Goal: Task Accomplishment & Management: Use online tool/utility

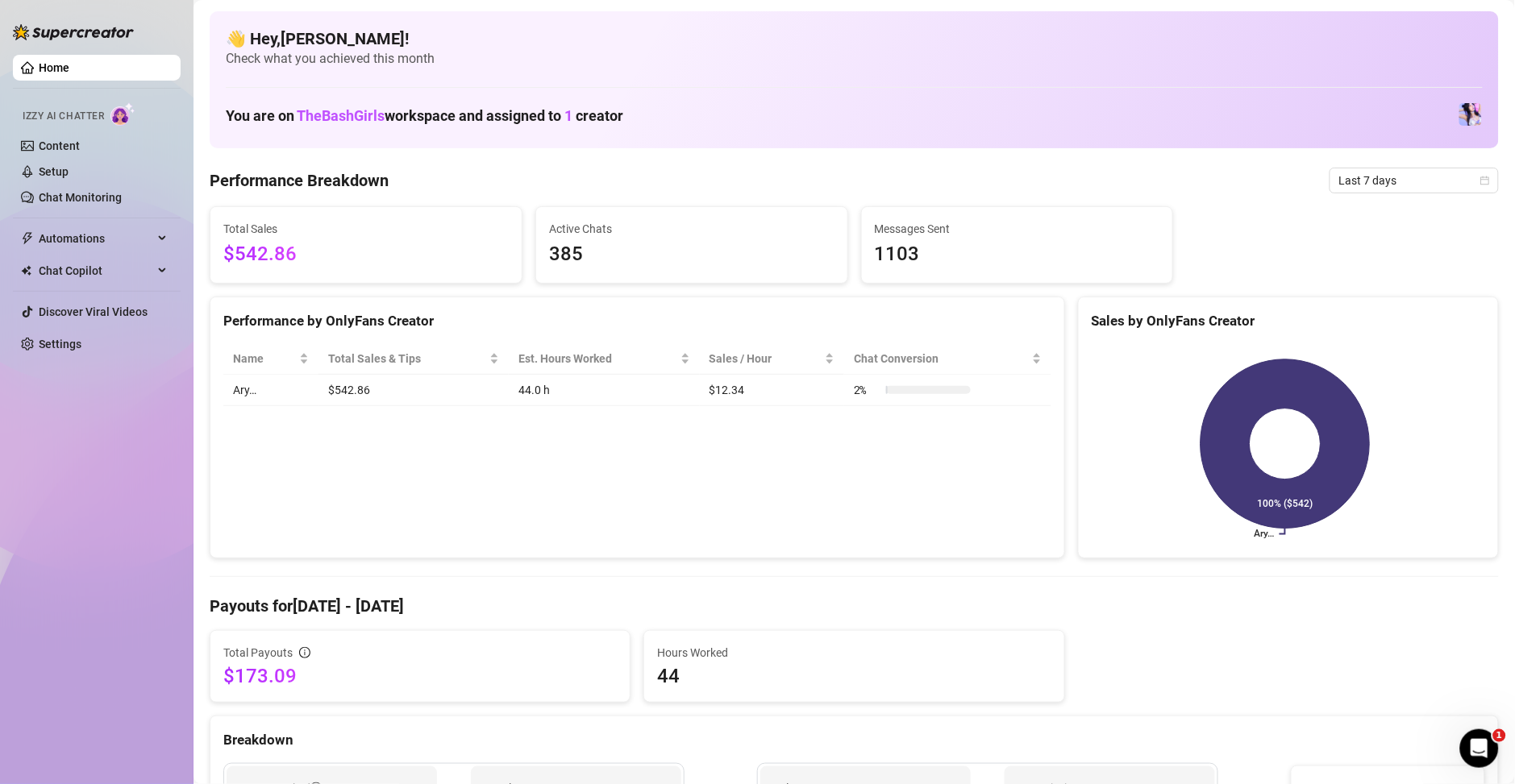
click at [61, 350] on link "Settings" at bounding box center [60, 344] width 43 height 13
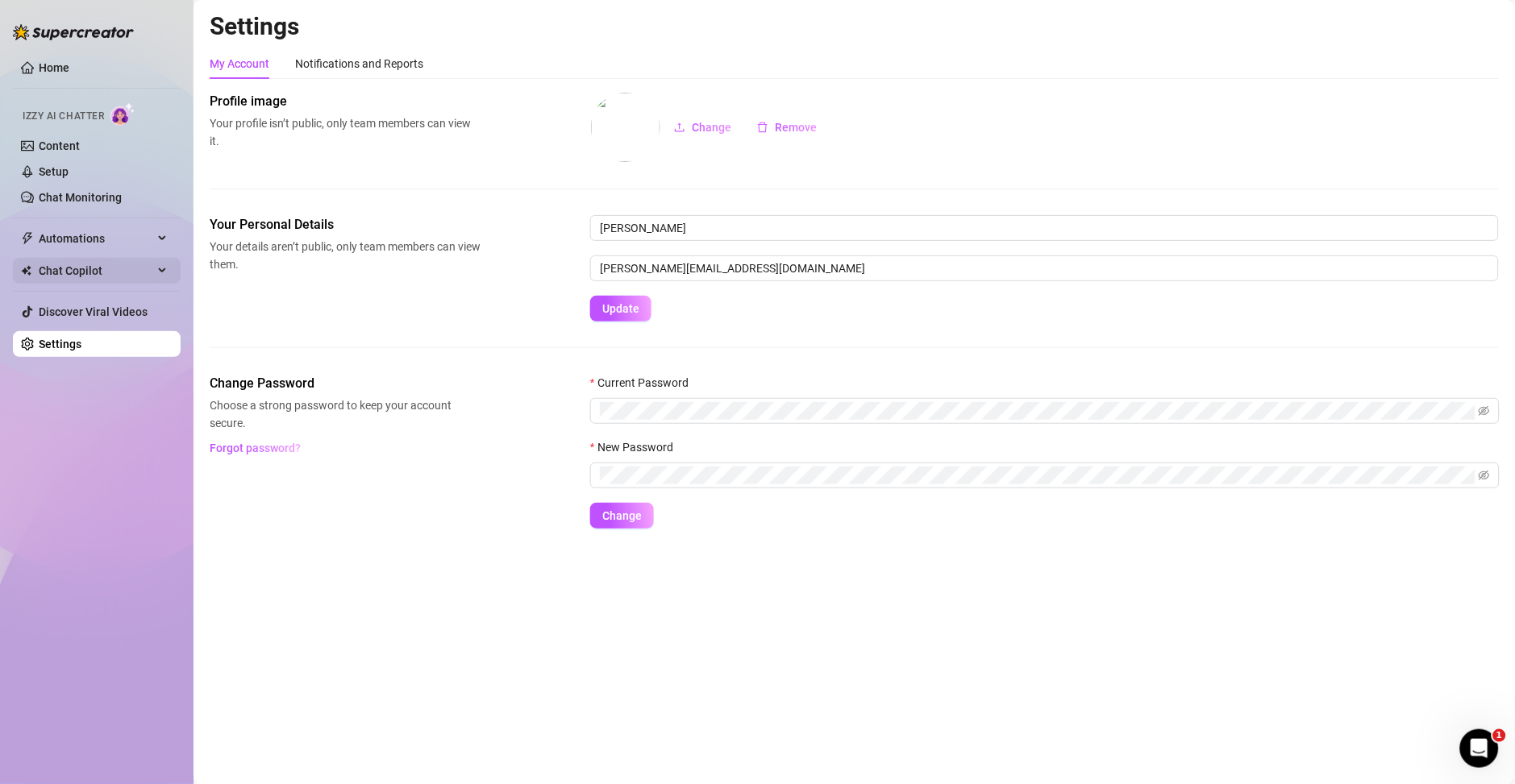
click at [75, 263] on span "Chat Copilot" at bounding box center [96, 270] width 114 height 26
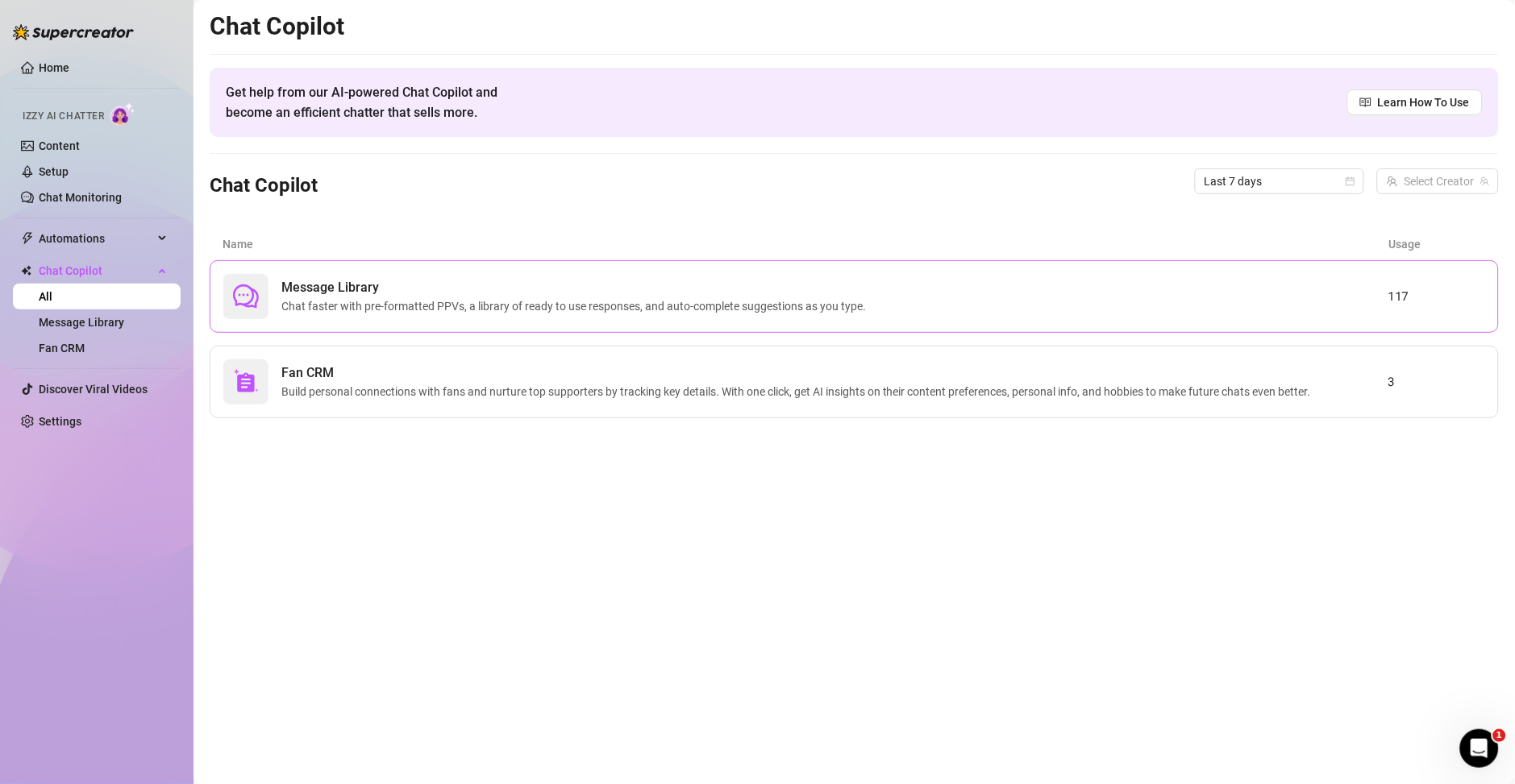
click at [384, 280] on span "Message Library" at bounding box center [577, 287] width 591 height 19
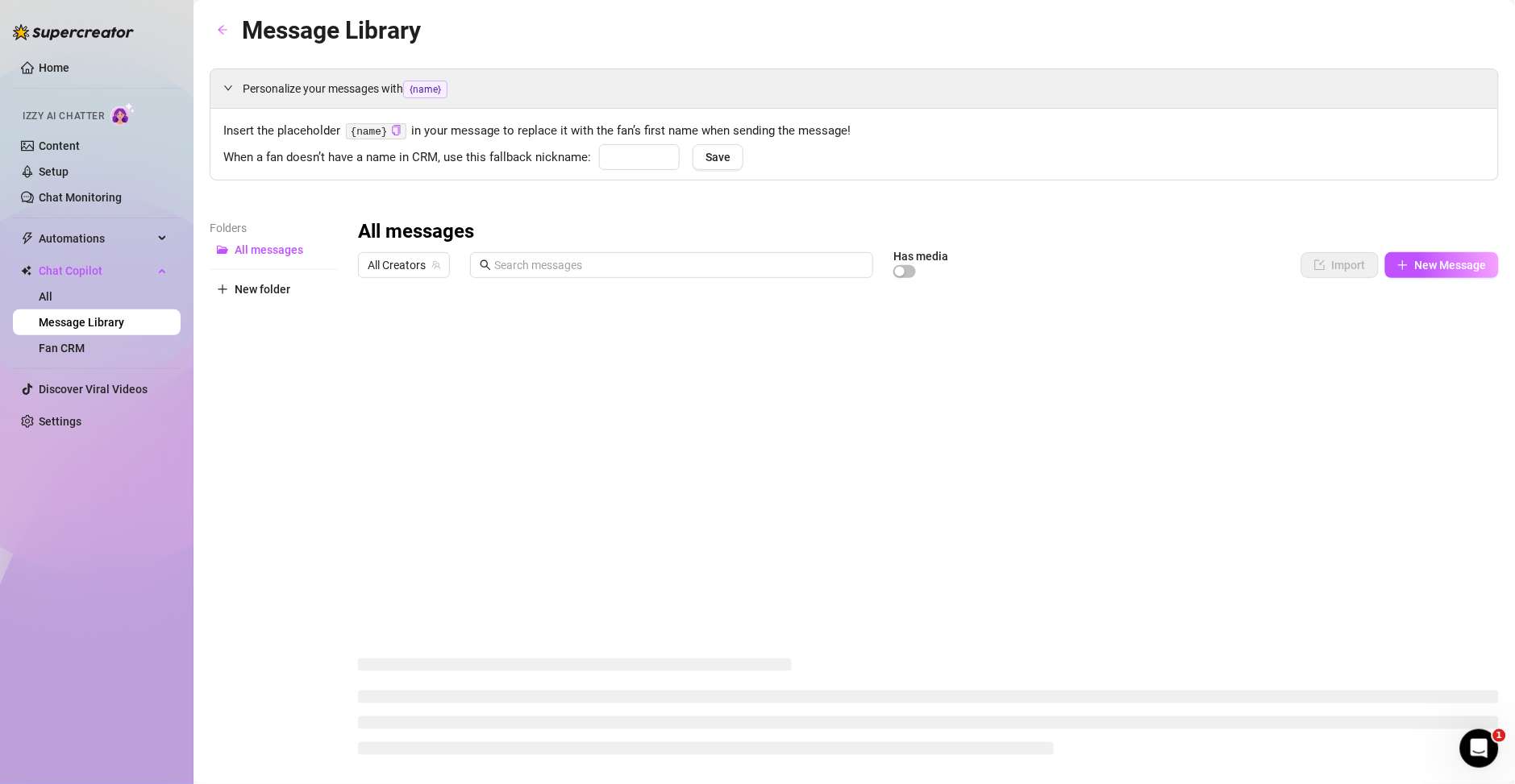
type input "bebé"
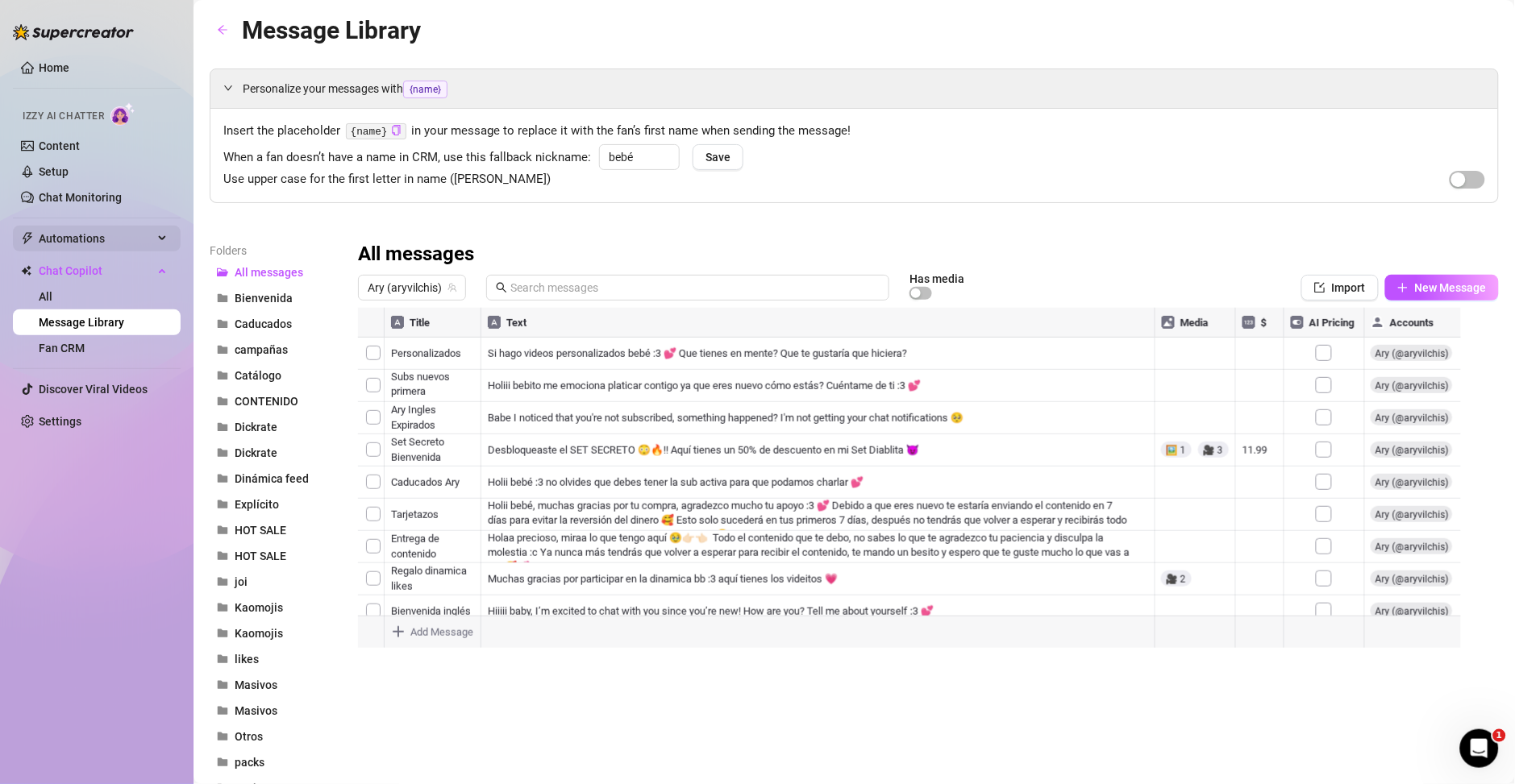
click at [85, 236] on span "Automations" at bounding box center [96, 238] width 114 height 26
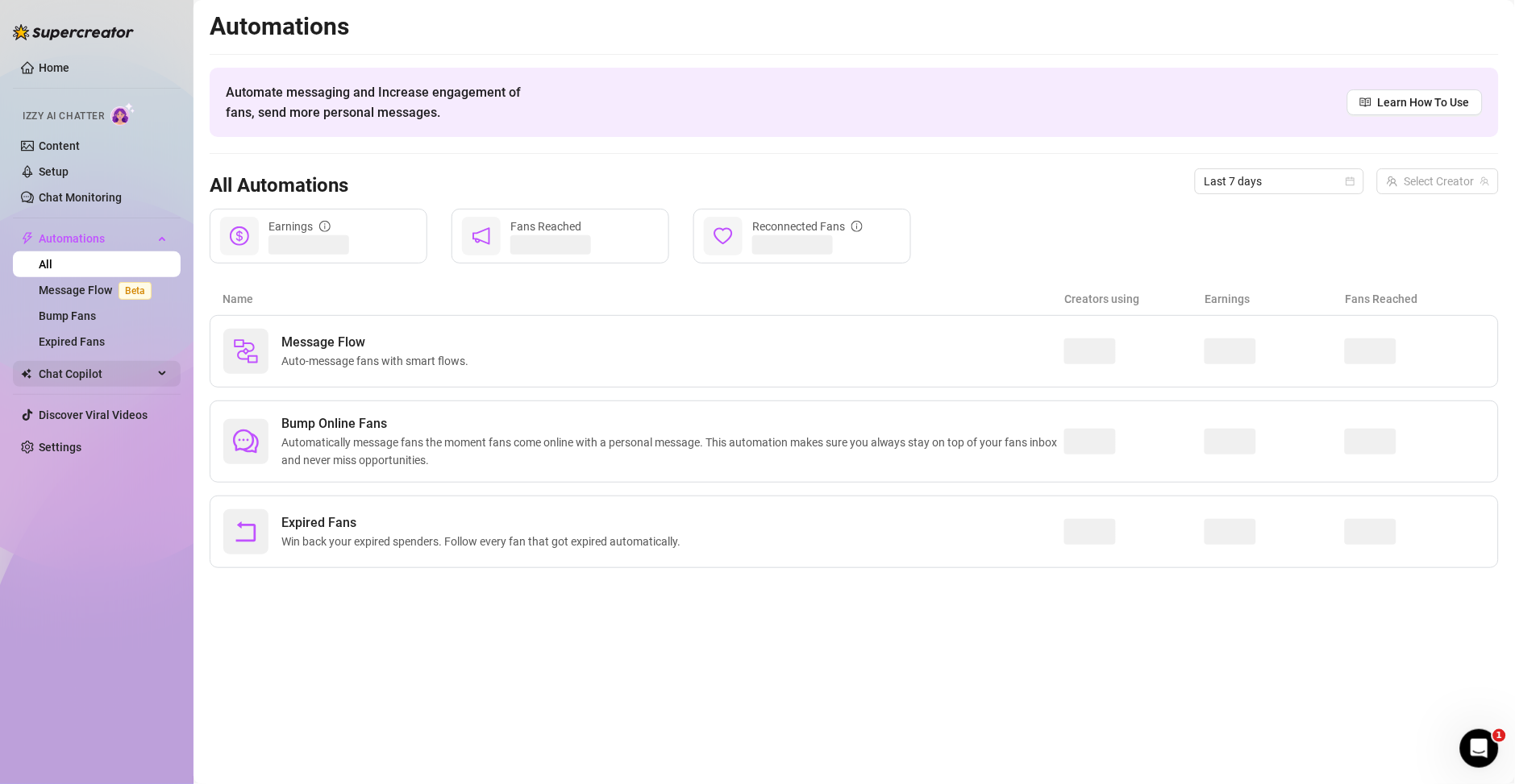
click at [80, 377] on span "Chat Copilot" at bounding box center [96, 373] width 114 height 26
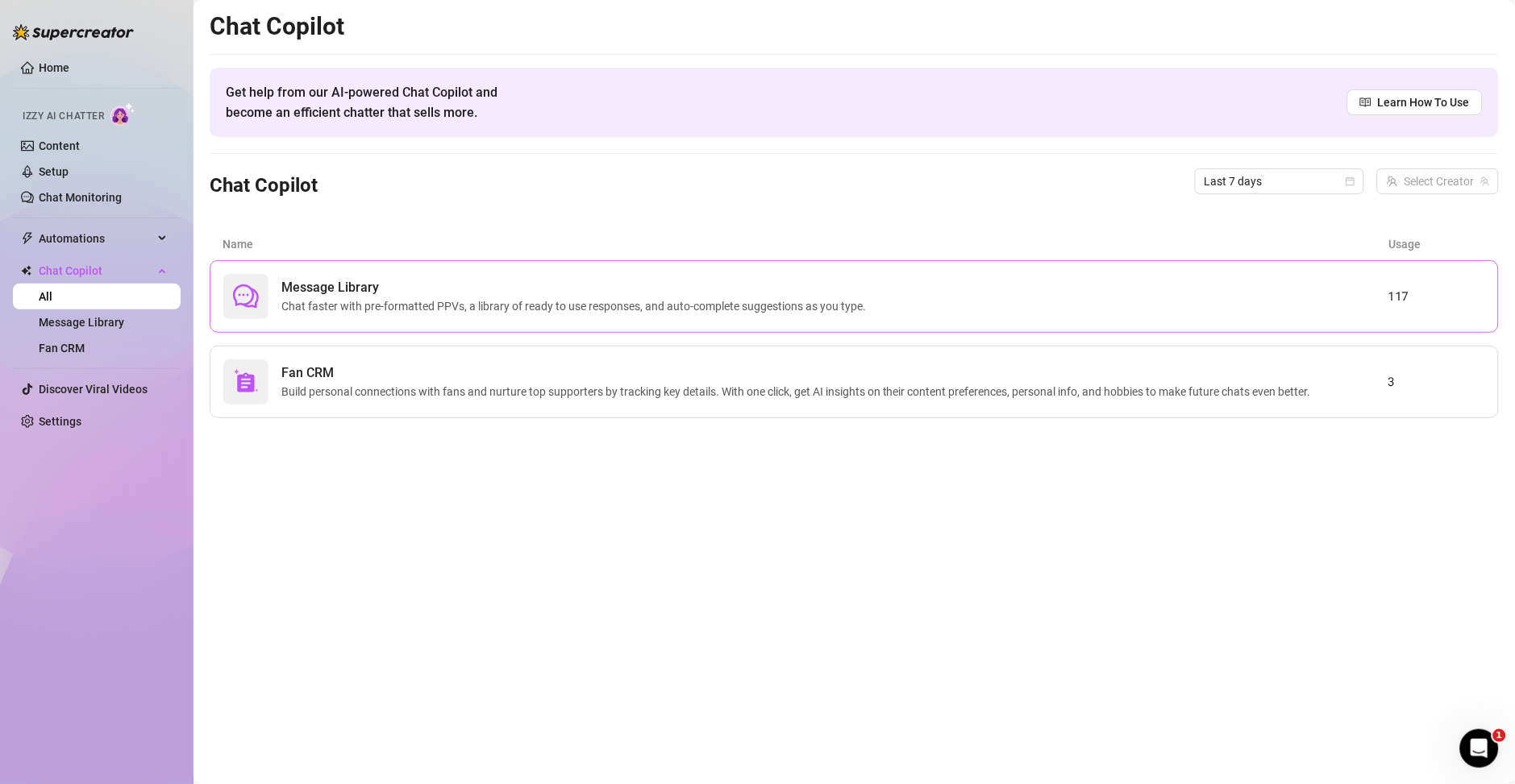
click at [411, 305] on span "Chat faster with pre-formatted PPVs, a library of ready to use responses, and a…" at bounding box center [577, 305] width 591 height 17
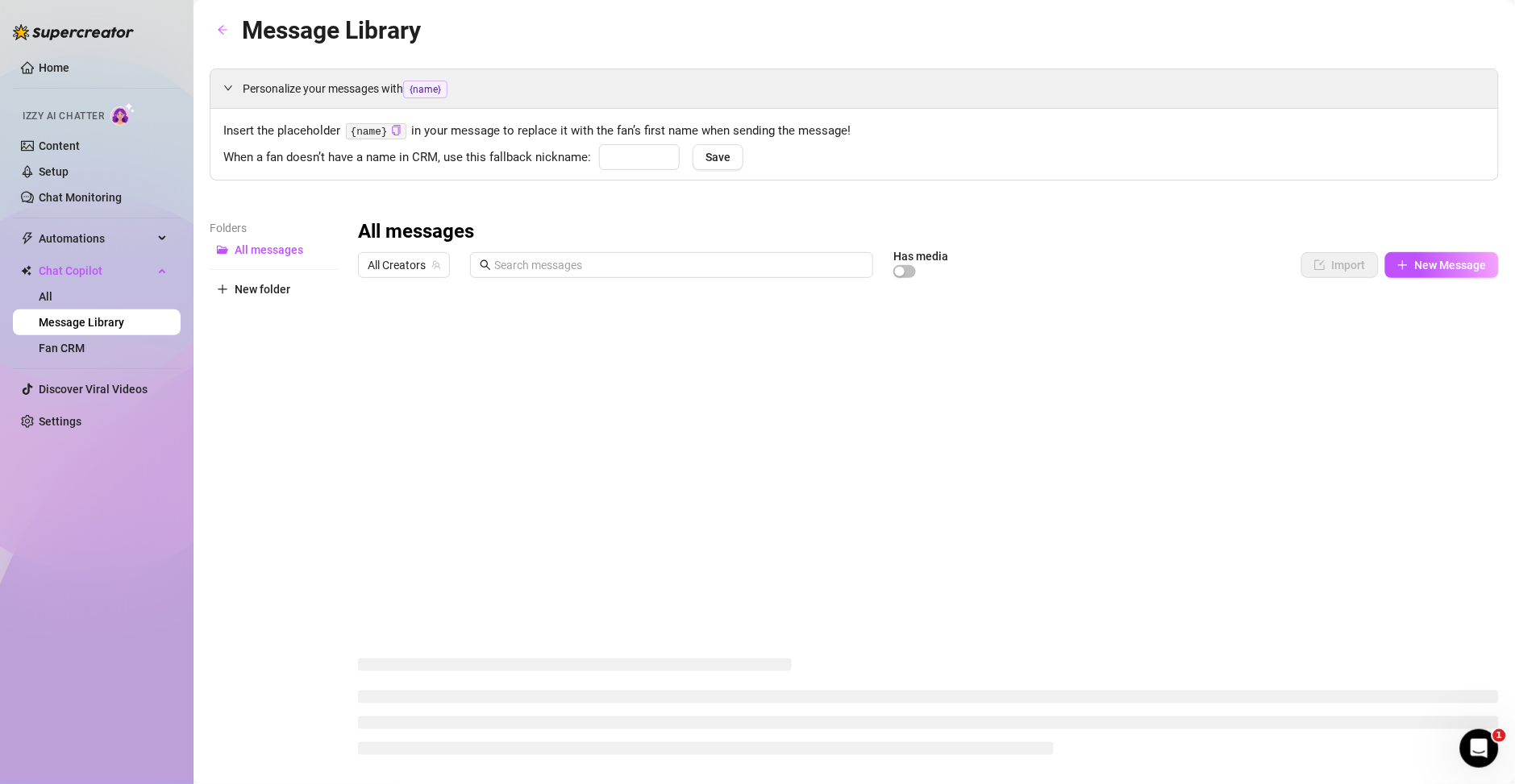
type input "bebé"
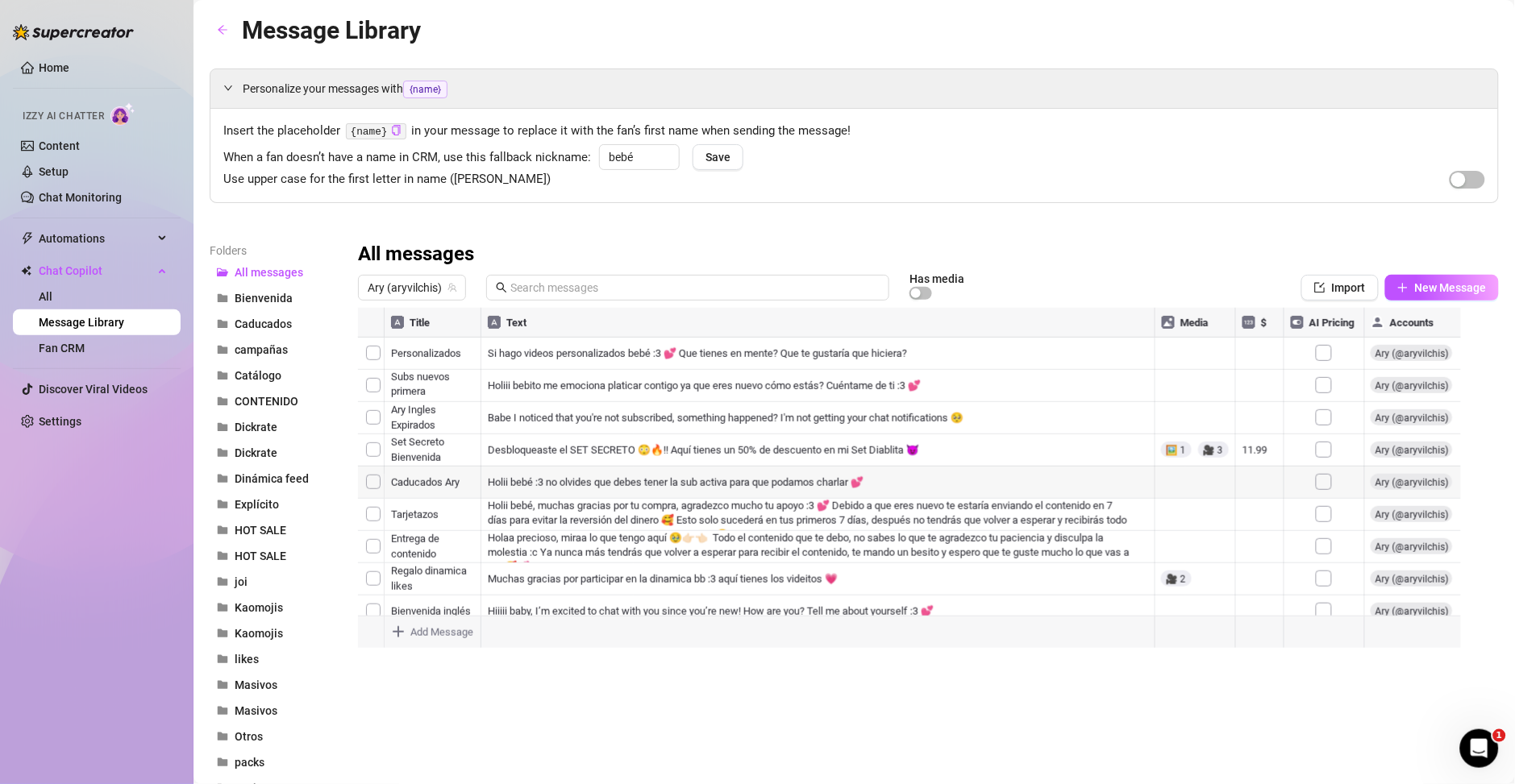
click at [662, 354] on div at bounding box center [919, 488] width 1122 height 359
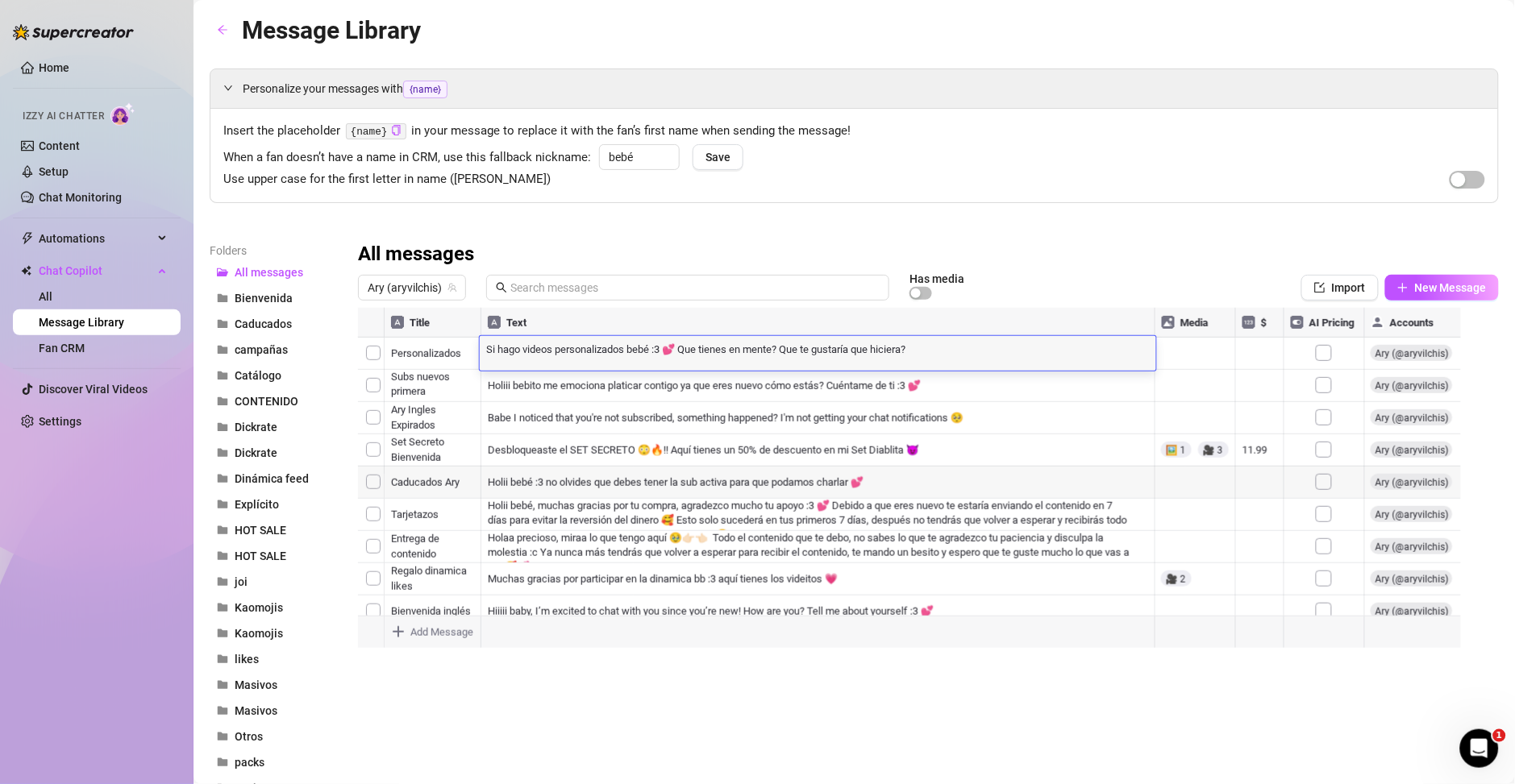
click at [662, 354] on textarea "Si hago videos personalizados bebé :3 💕 Que tienes en mente? Que te gustaría qu…" at bounding box center [818, 349] width 676 height 15
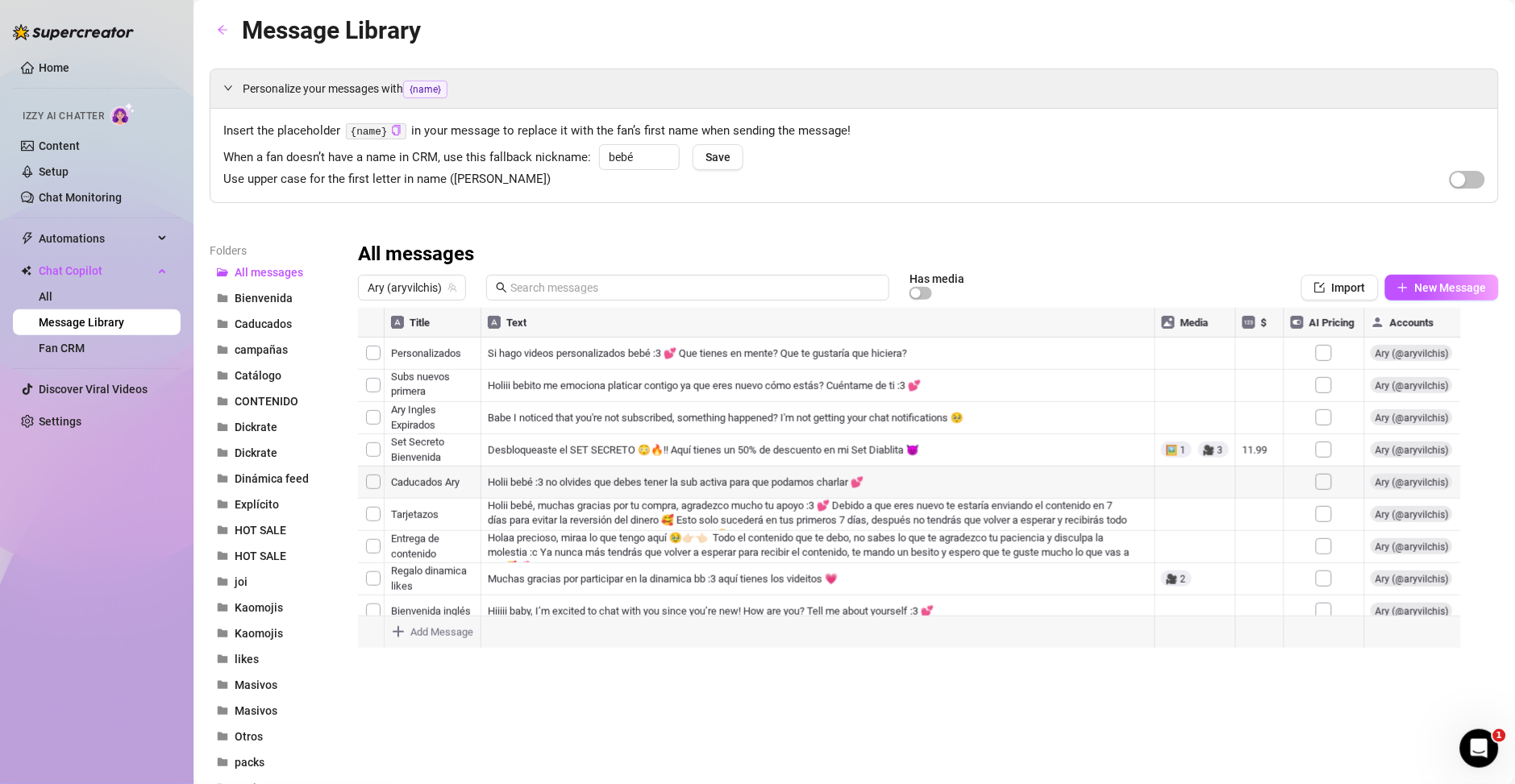
click at [999, 238] on div "Personalize your messages with {name} Insert the placeholder {name} in your mes…" at bounding box center [854, 622] width 1289 height 1107
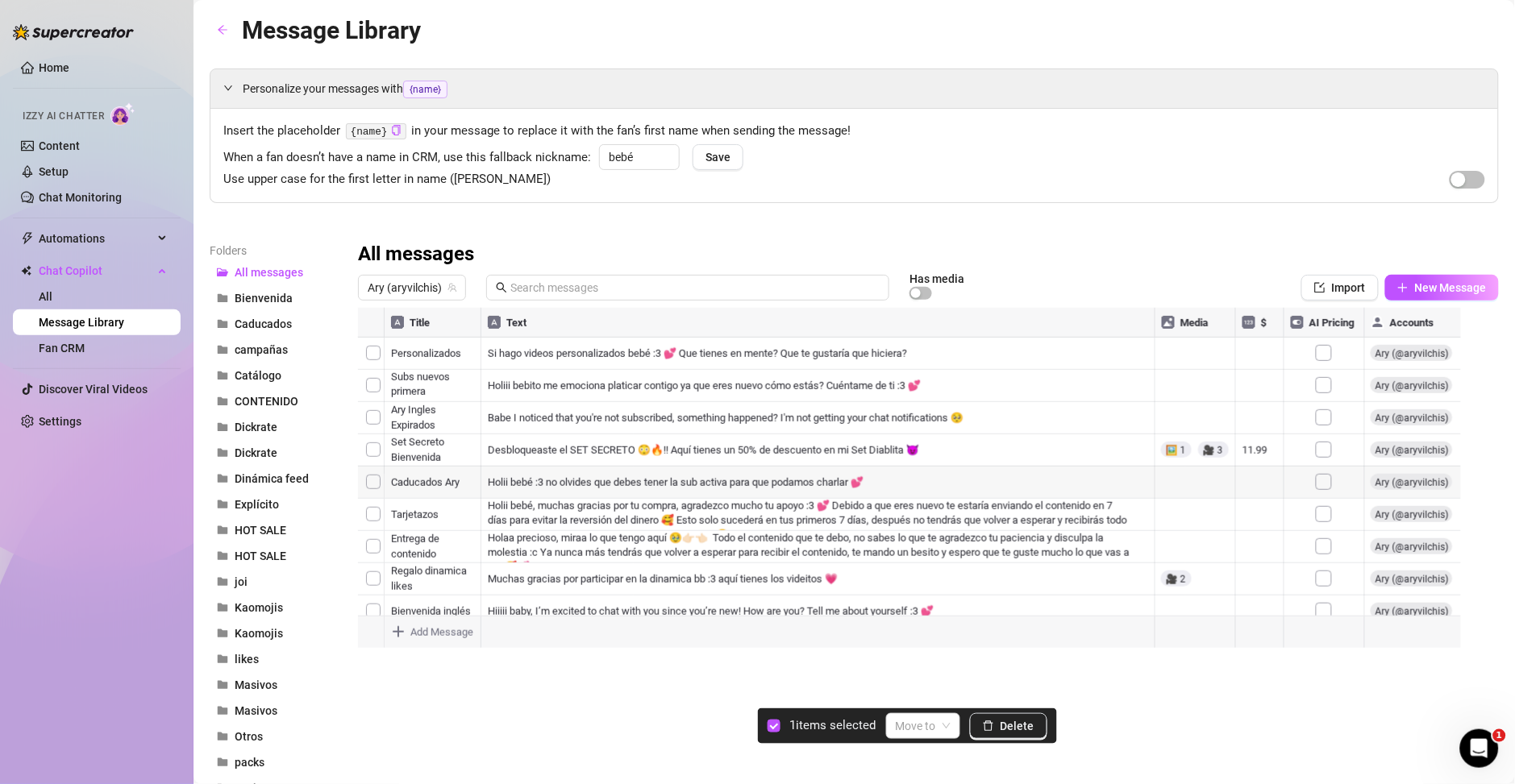
click at [374, 355] on div at bounding box center [919, 488] width 1122 height 359
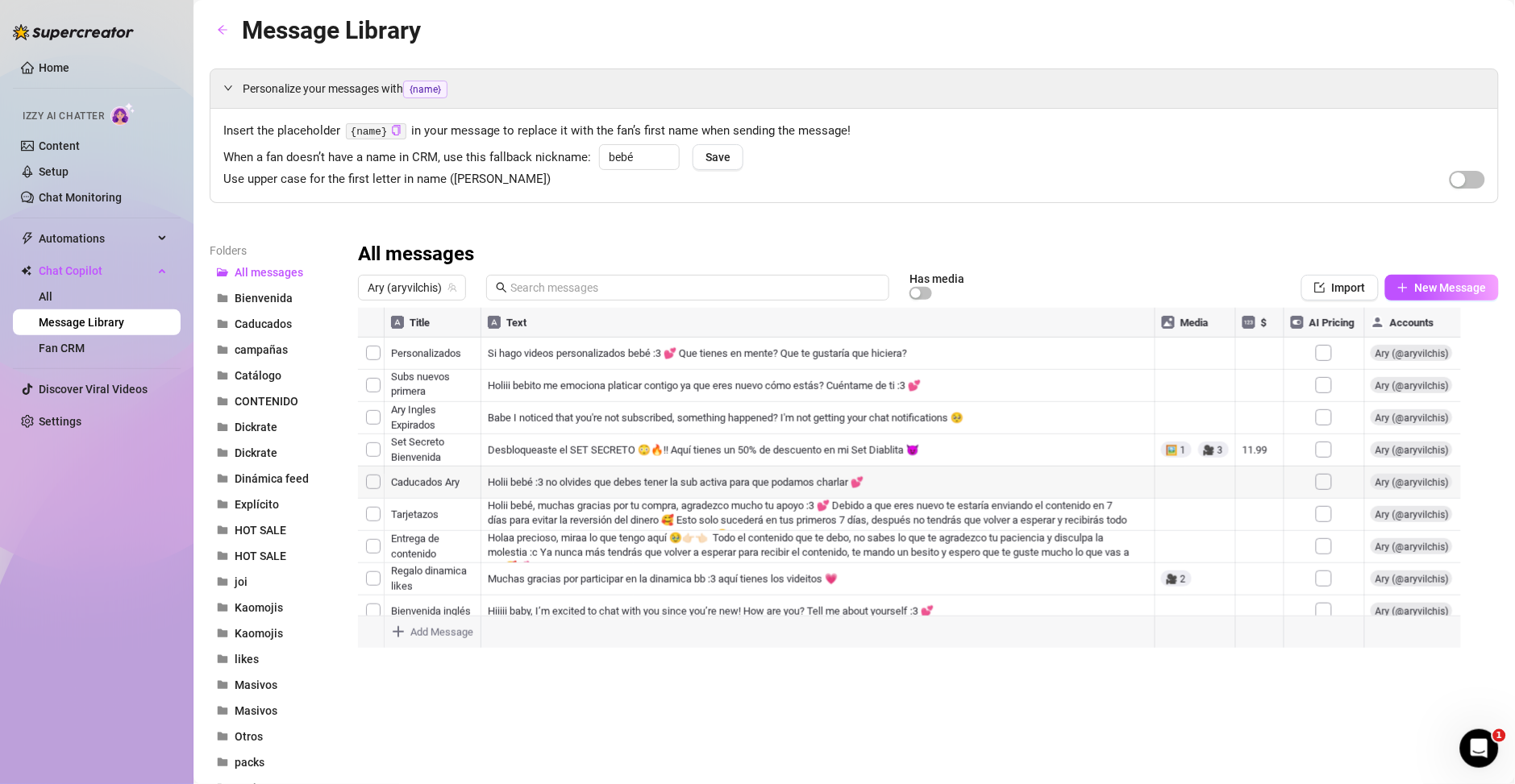
click at [374, 351] on div at bounding box center [919, 488] width 1122 height 359
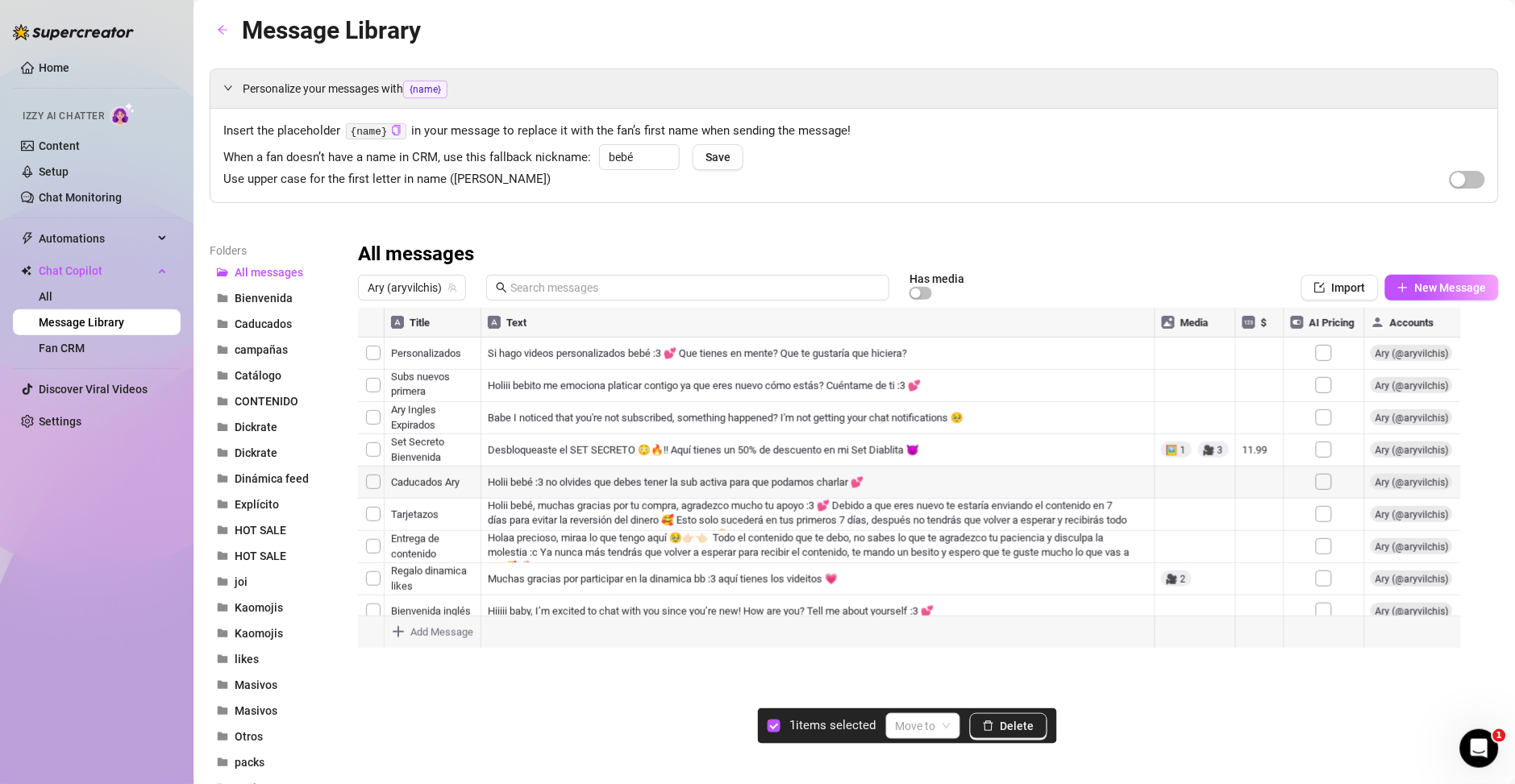
click at [374, 351] on div at bounding box center [919, 488] width 1122 height 359
click at [913, 725] on input "search" at bounding box center [915, 725] width 41 height 24
click at [682, 721] on div "Folders All messages [PERSON_NAME] Caducados campañas Catálogo CONTENIDO Dickra…" at bounding box center [854, 709] width 1289 height 934
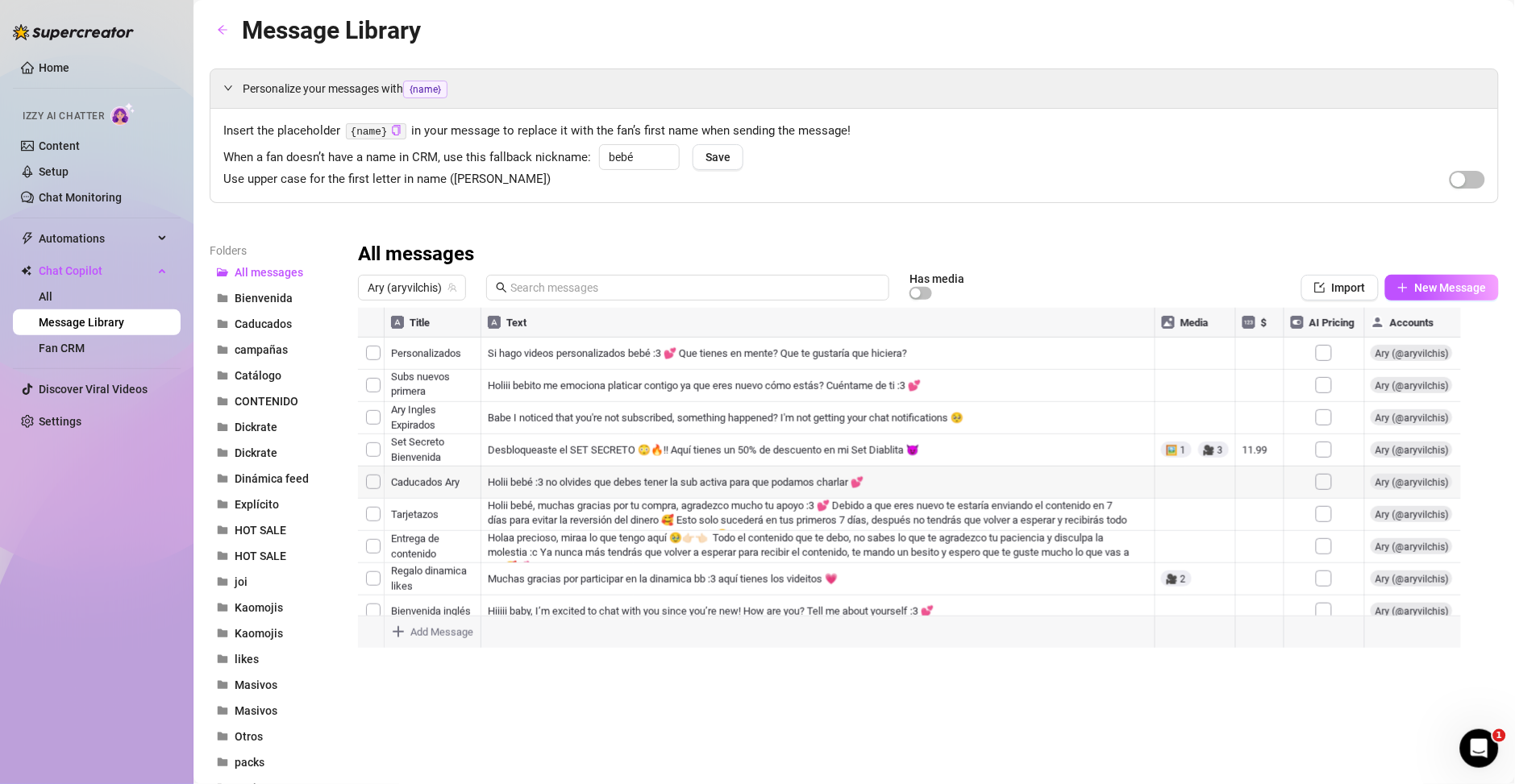
click at [371, 358] on div at bounding box center [919, 488] width 1122 height 359
click at [417, 288] on span "Ary (aryvilchis)" at bounding box center [412, 287] width 89 height 24
click at [593, 246] on div "All messages" at bounding box center [928, 254] width 1141 height 26
click at [447, 285] on icon "team" at bounding box center [452, 288] width 10 height 10
click at [408, 286] on span "Ary (aryvilchis)" at bounding box center [412, 287] width 89 height 24
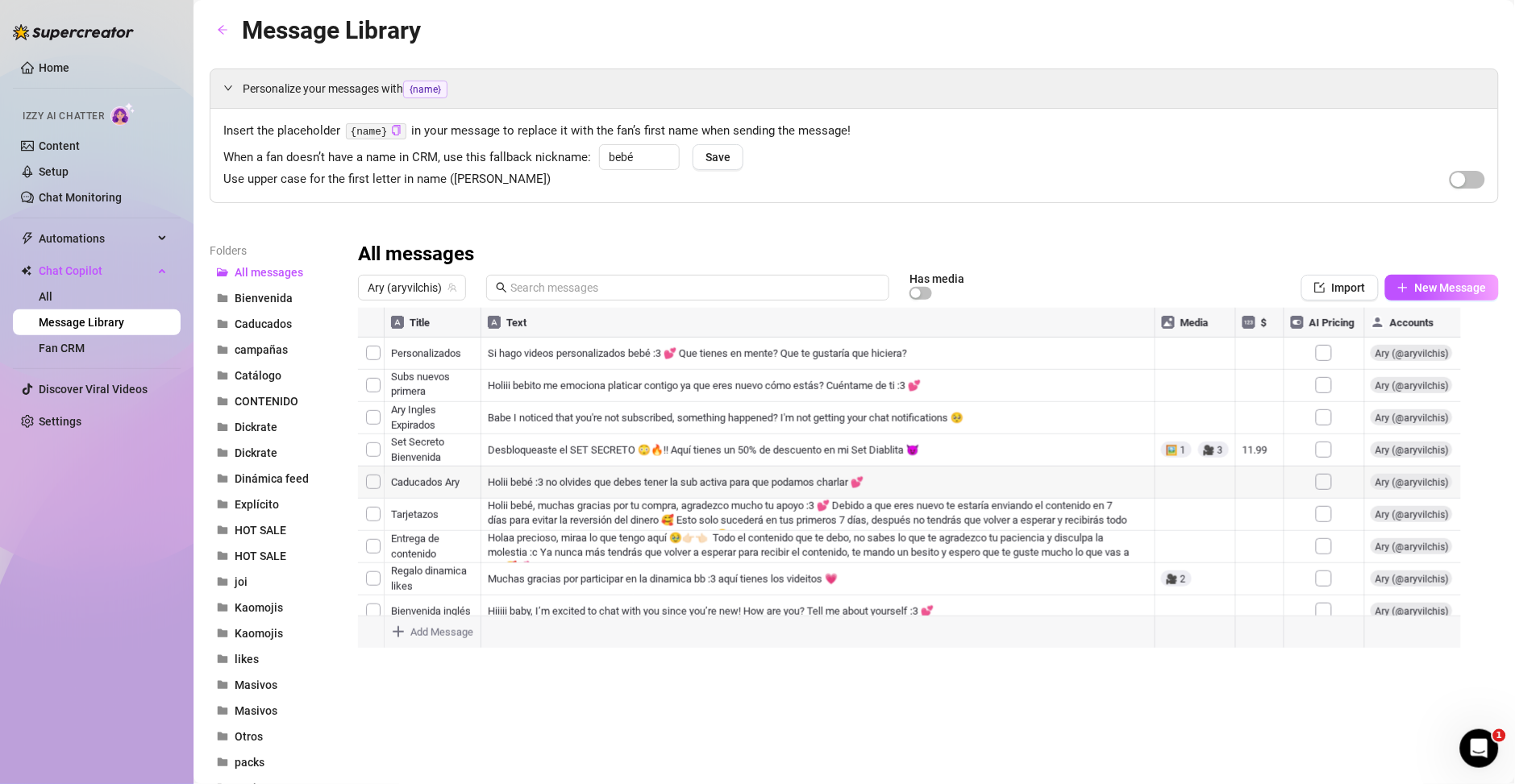
click at [572, 221] on div "Personalize your messages with {name} Insert the placeholder {name} in your mes…" at bounding box center [854, 622] width 1289 height 1107
